Goal: Navigation & Orientation: Find specific page/section

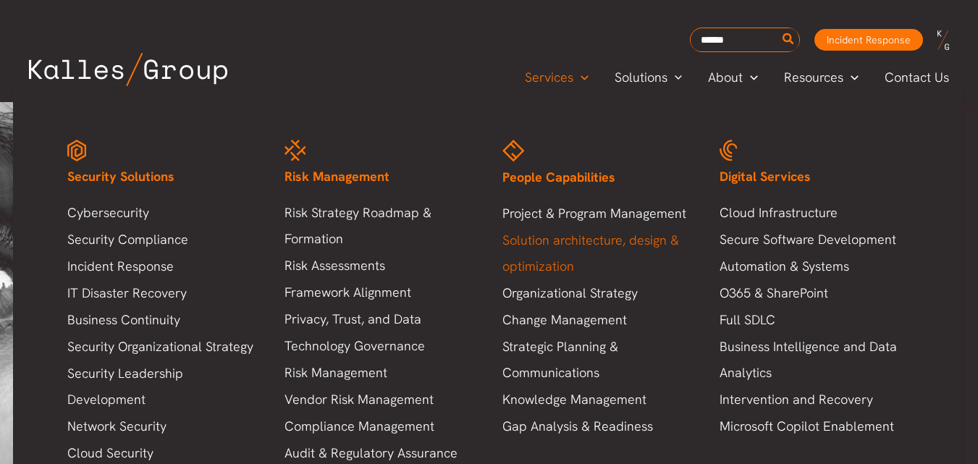
scroll to position [124, 0]
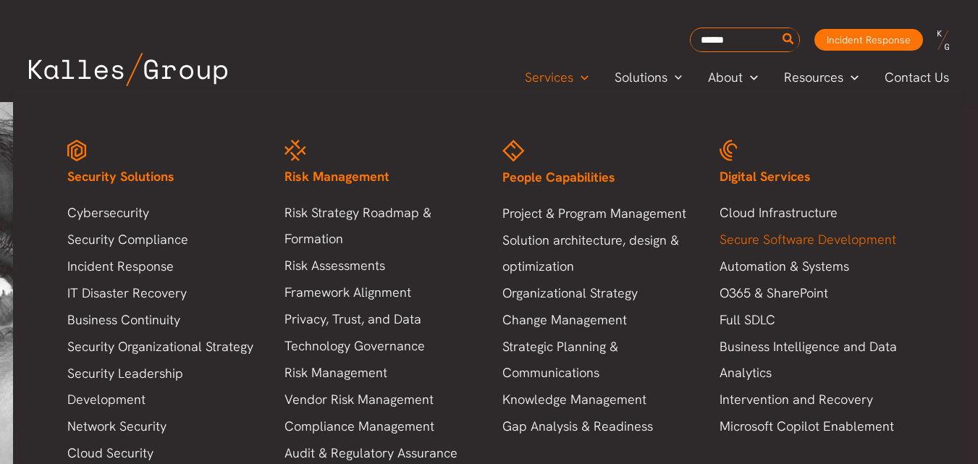
click at [761, 233] on link "Secure Software Development" at bounding box center [813, 239] width 188 height 26
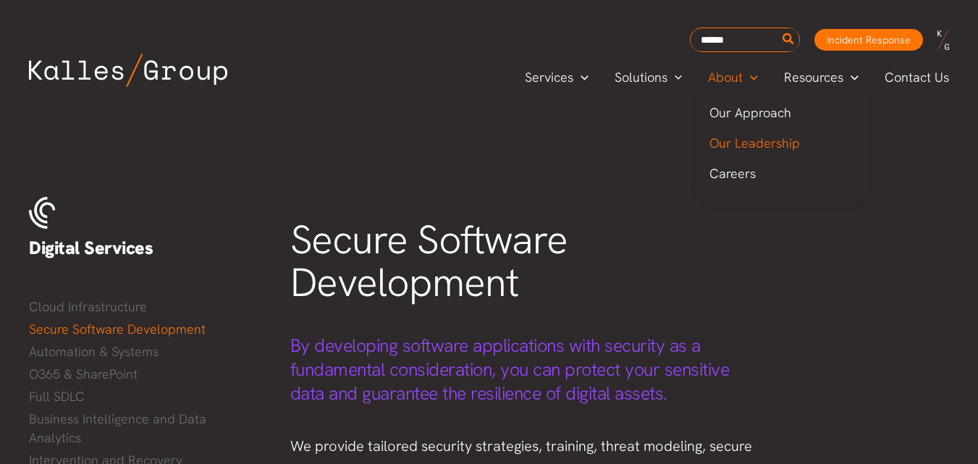
click at [732, 144] on span "Our Leadership" at bounding box center [754, 143] width 90 height 17
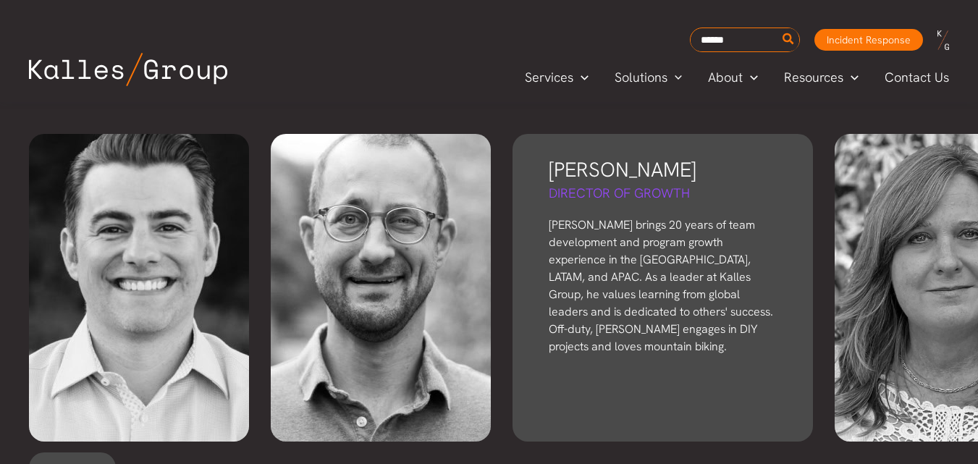
scroll to position [3268, 0]
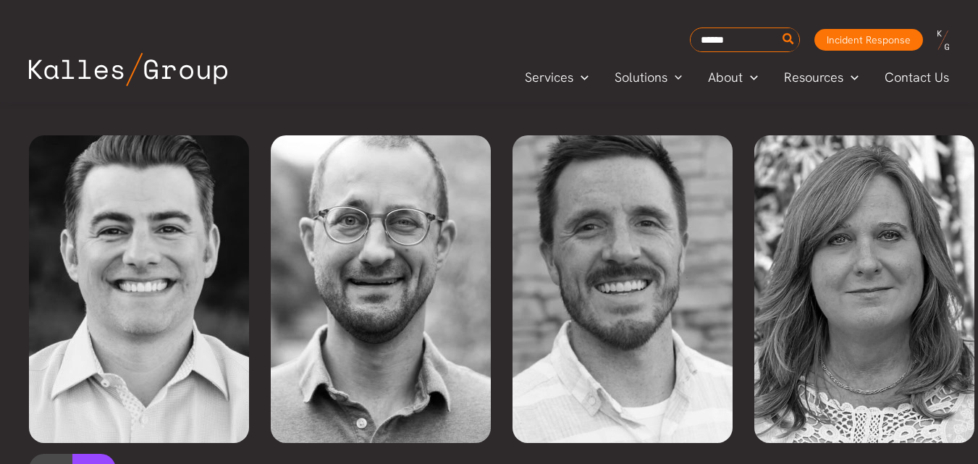
click at [94, 454] on button at bounding box center [93, 472] width 43 height 36
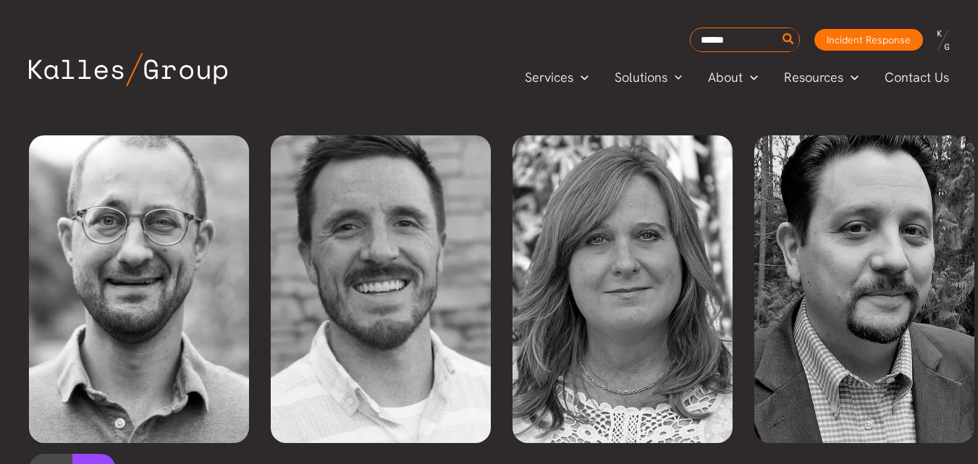
click at [94, 454] on button at bounding box center [93, 472] width 43 height 36
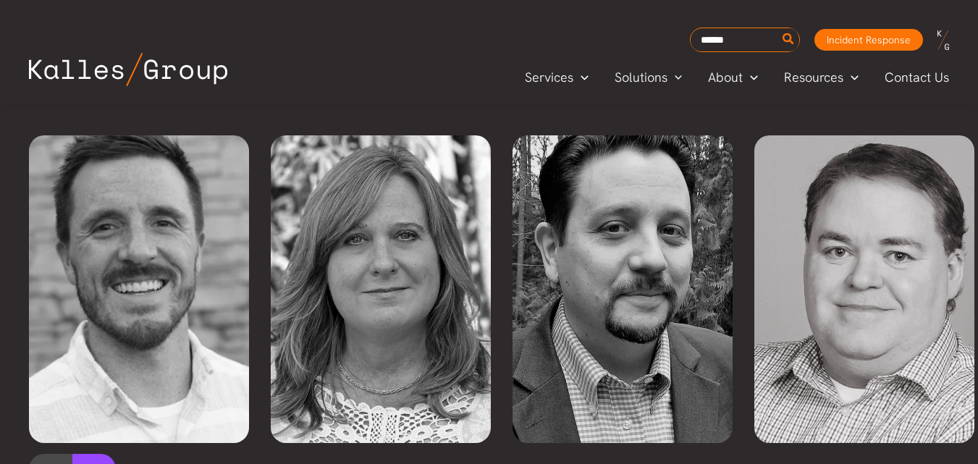
click at [94, 454] on button at bounding box center [93, 472] width 43 height 36
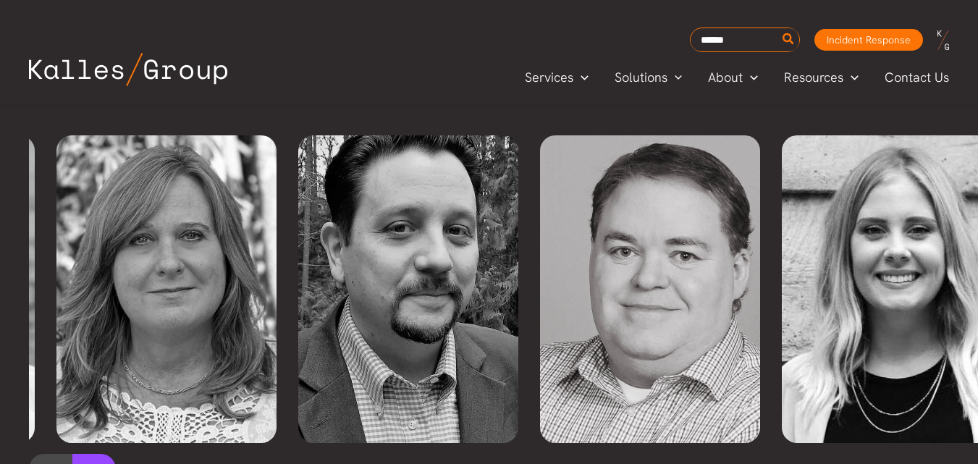
scroll to position [0, 725]
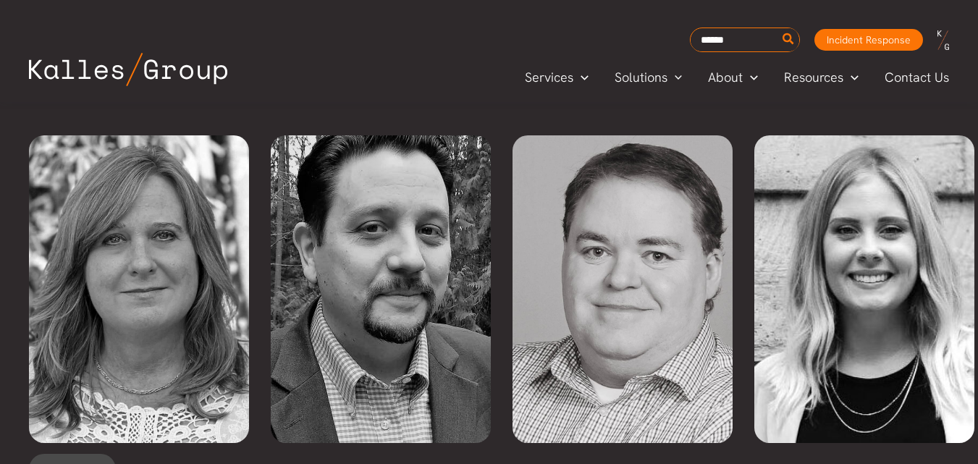
click at [177, 73] on img at bounding box center [128, 69] width 198 height 33
